Goal: Information Seeking & Learning: Learn about a topic

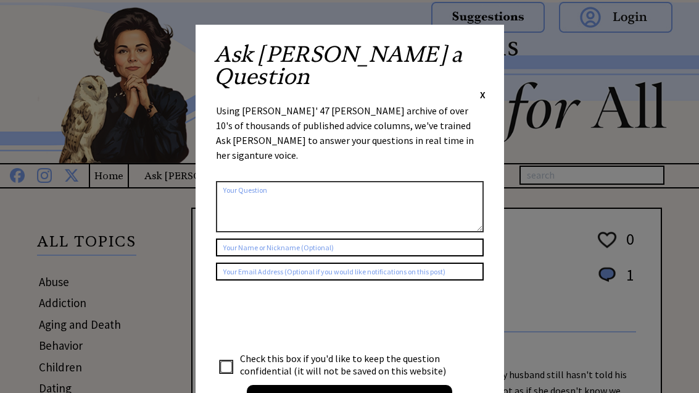
click at [491, 47] on div "Ask Ann a Question X Using Ann Landers' 47 vear archive of over 10's of thousan…" at bounding box center [350, 233] width 309 height 417
click at [480, 88] on span "X" at bounding box center [483, 94] width 6 height 12
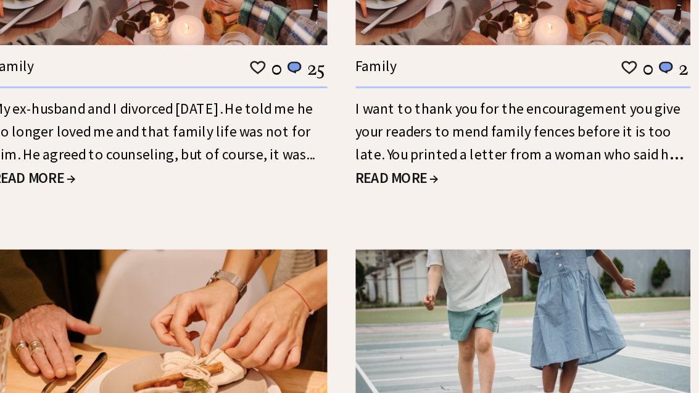
scroll to position [1289, 0]
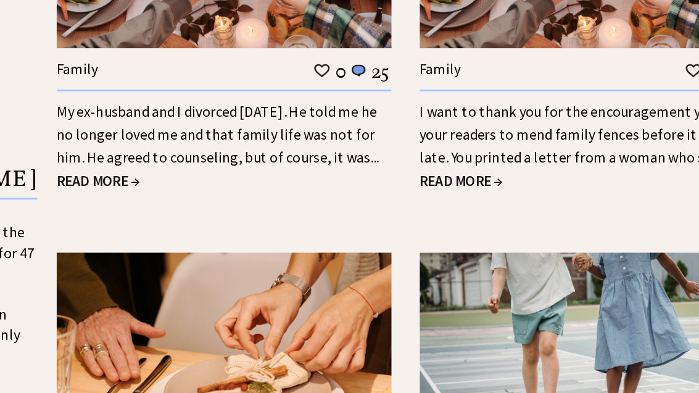
click at [191, 122] on span "READ MORE →" at bounding box center [219, 121] width 56 height 12
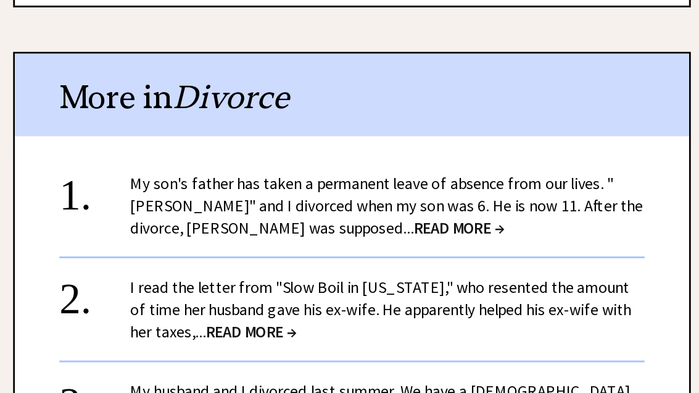
scroll to position [1283, 0]
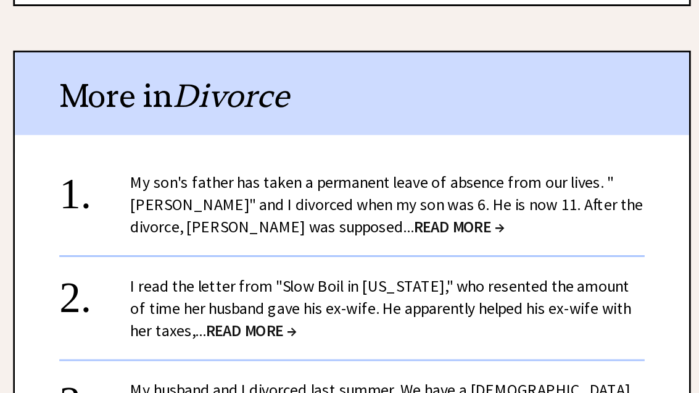
click at [470, 244] on span "READ MORE →" at bounding box center [501, 251] width 63 height 14
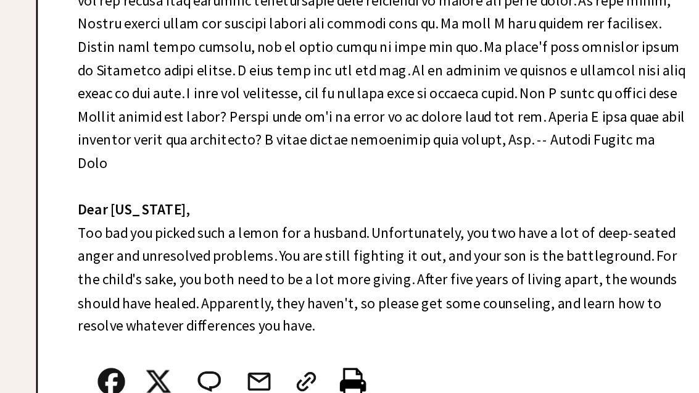
scroll to position [430, 0]
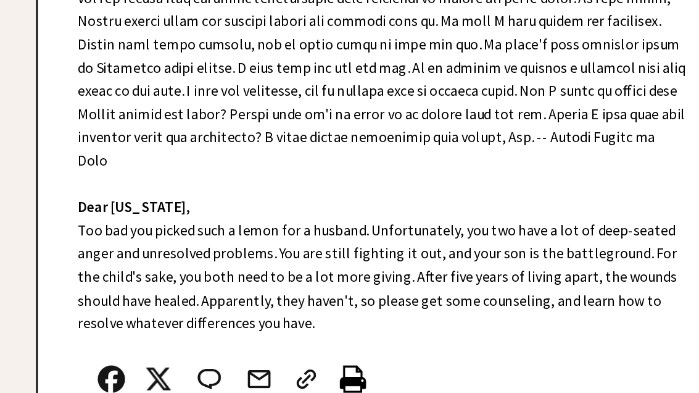
click at [305, 183] on div "Dear Ann Landers, Dear Iowa, Too bad you picked such a lemon for a husband. Unf…" at bounding box center [427, 194] width 469 height 464
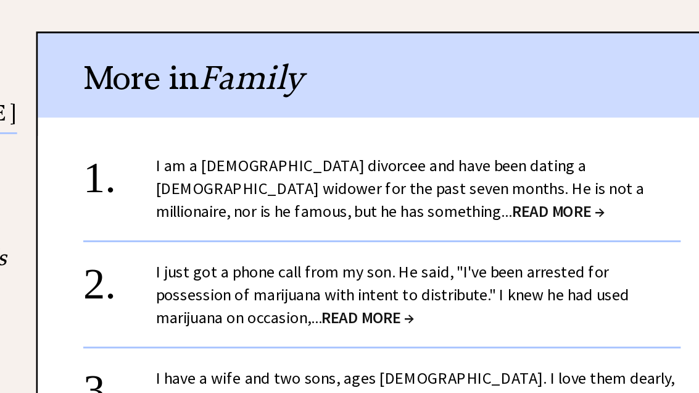
scroll to position [1067, 0]
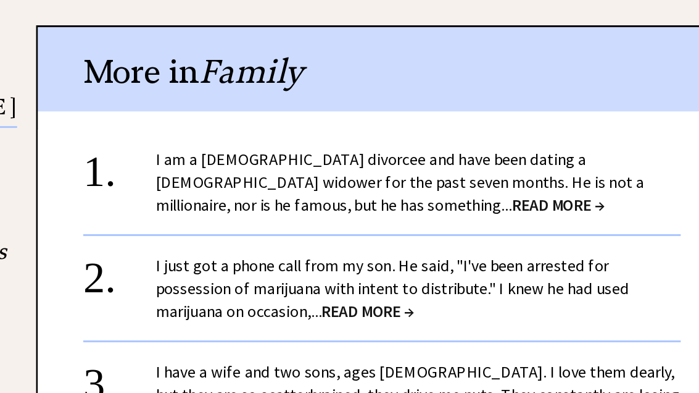
click at [516, 233] on span "READ MORE →" at bounding box center [547, 240] width 63 height 14
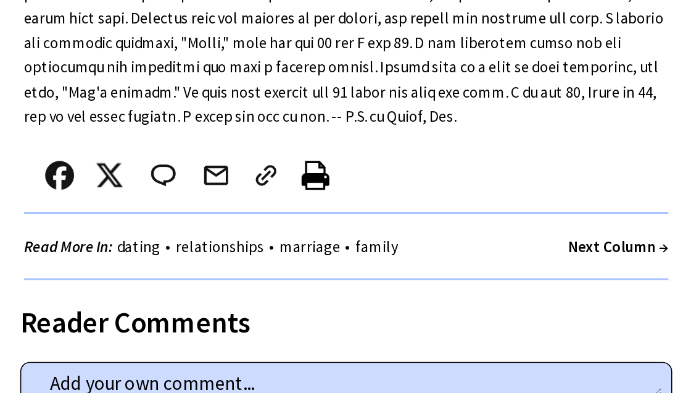
scroll to position [652, 0]
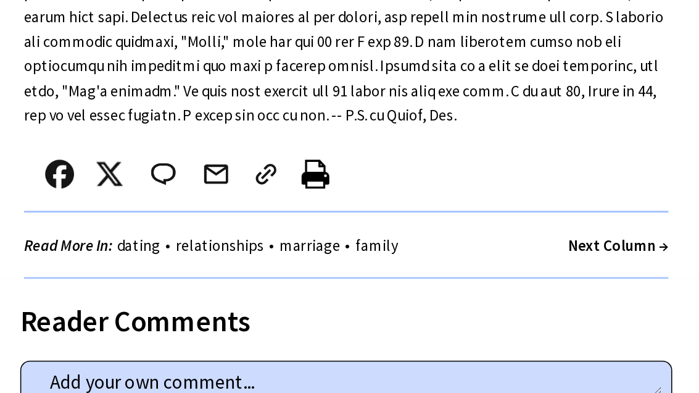
click at [297, 310] on div "Reader Comments" at bounding box center [426, 320] width 419 height 20
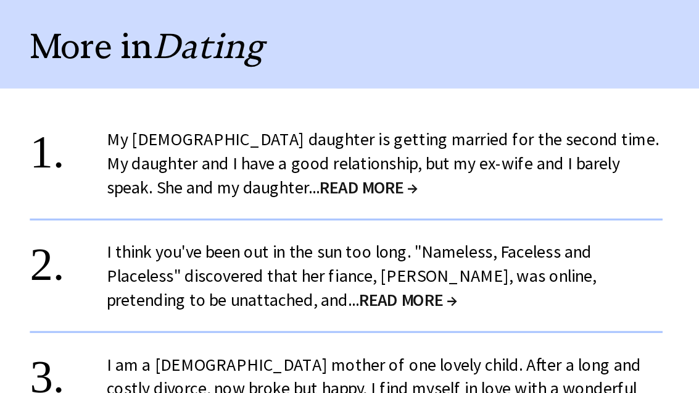
scroll to position [1065, 0]
click at [410, 230] on span "READ MORE →" at bounding box center [441, 237] width 63 height 14
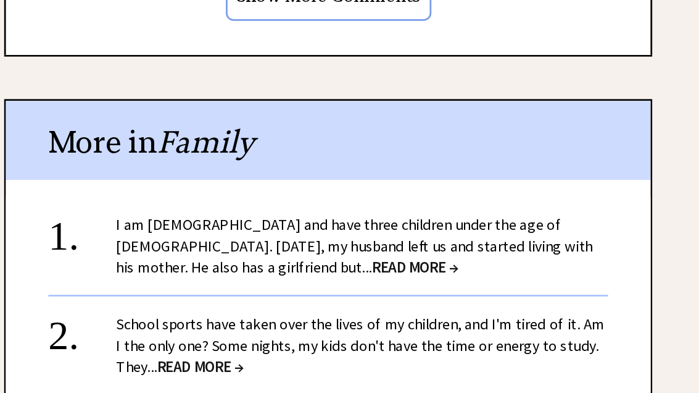
scroll to position [1435, 0]
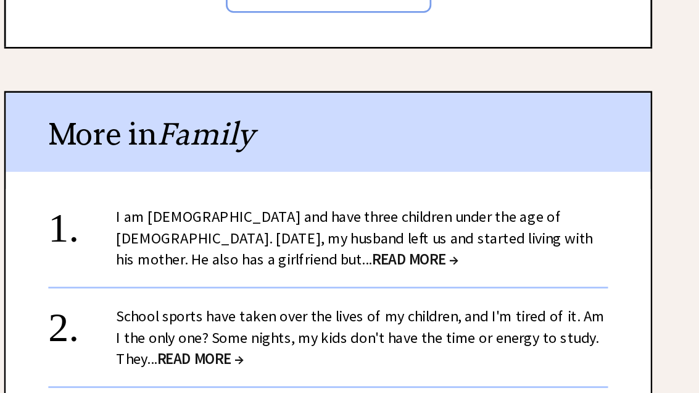
click at [459, 262] on span "READ MORE →" at bounding box center [490, 269] width 63 height 14
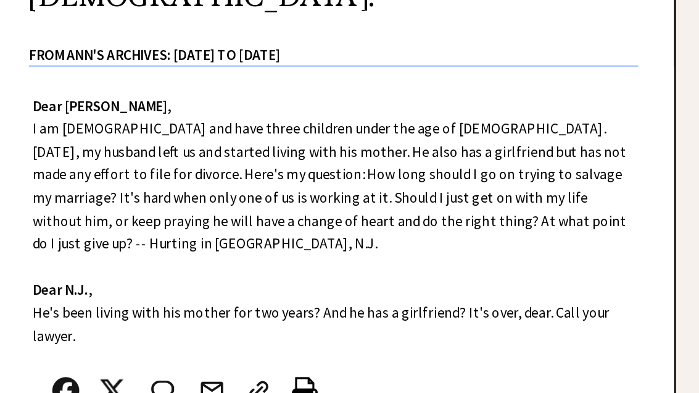
scroll to position [346, 0]
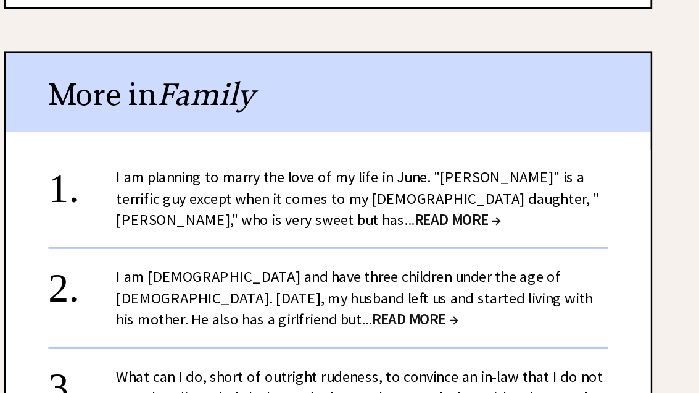
scroll to position [1464, 0]
click at [356, 202] on link "I am planning to marry the love of my life in June. "[PERSON_NAME]" is a terrif…" at bounding box center [448, 224] width 351 height 45
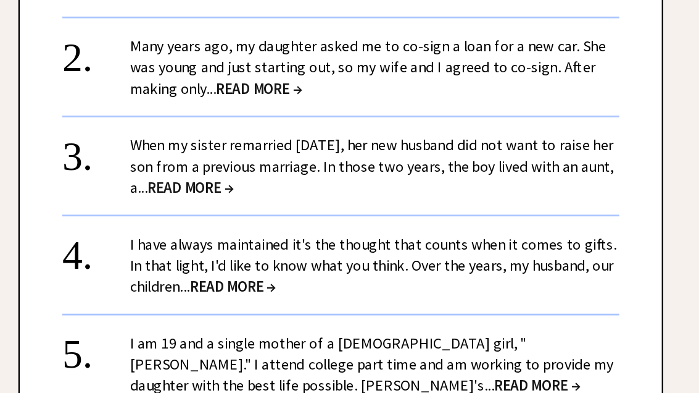
scroll to position [1539, 0]
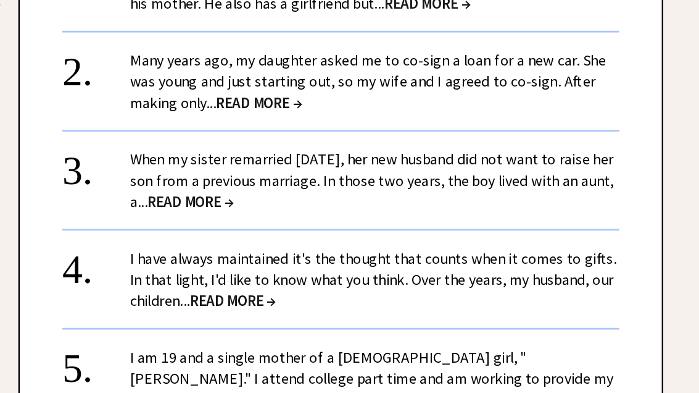
click at [286, 209] on span "READ MORE →" at bounding box center [317, 216] width 63 height 14
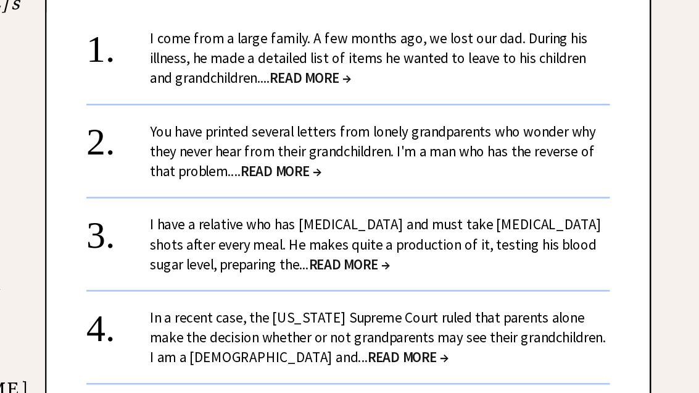
scroll to position [1370, 0]
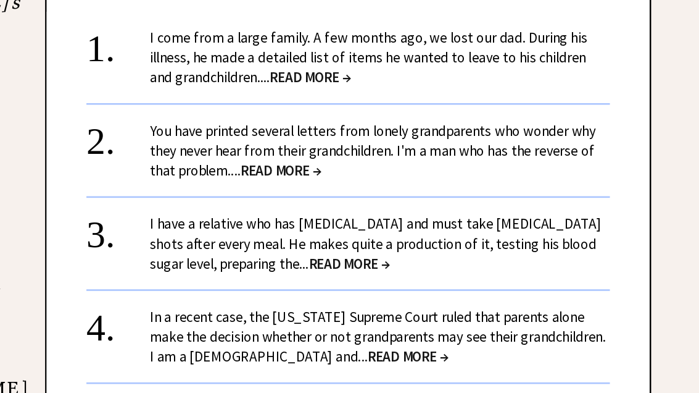
click at [343, 185] on span "READ MORE →" at bounding box center [374, 192] width 63 height 14
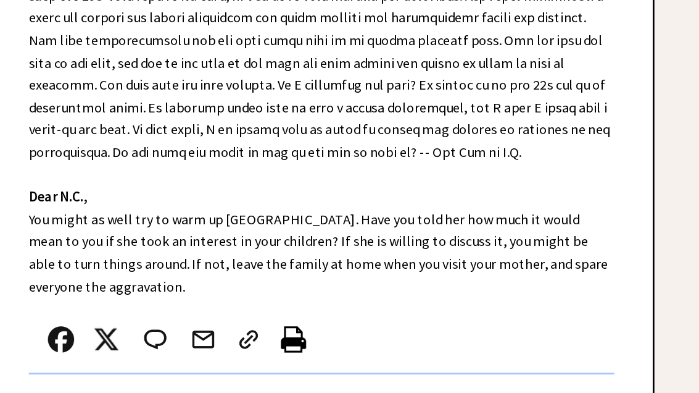
scroll to position [561, 0]
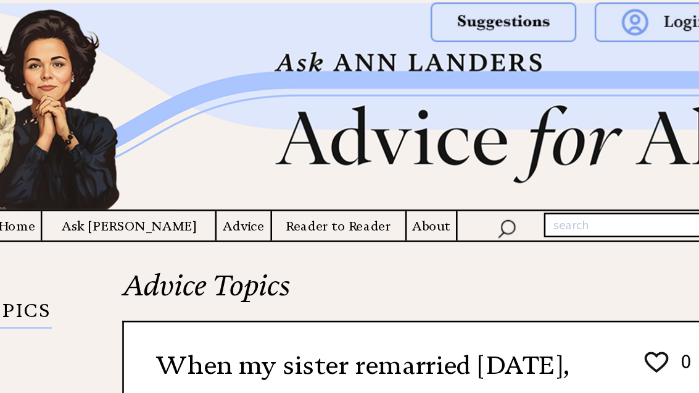
click at [129, 178] on h4 "Ask [PERSON_NAME]" at bounding box center [196, 175] width 135 height 15
